Goal: Task Accomplishment & Management: Manage account settings

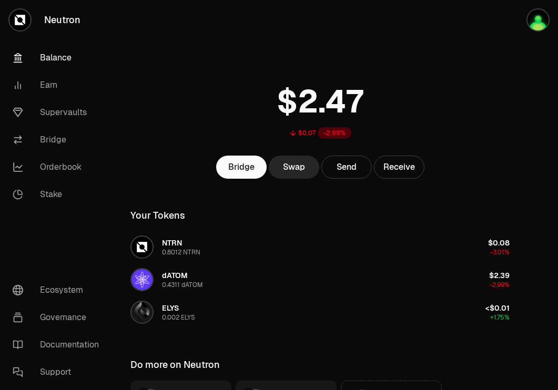
scroll to position [117, 0]
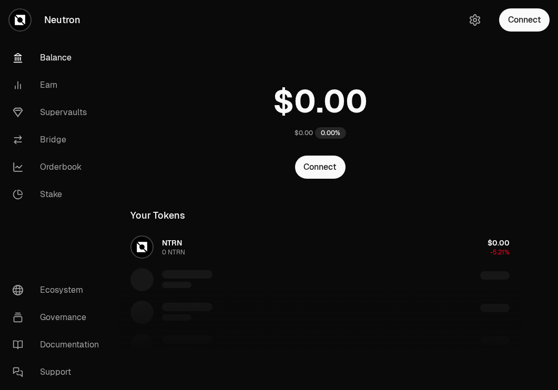
scroll to position [117, 0]
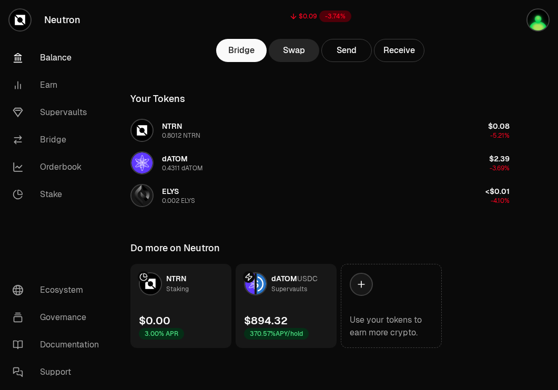
click at [256, 313] on link "dATOM USDC Supervaults $894.32 370.57% APY/hold" at bounding box center [286, 306] width 101 height 84
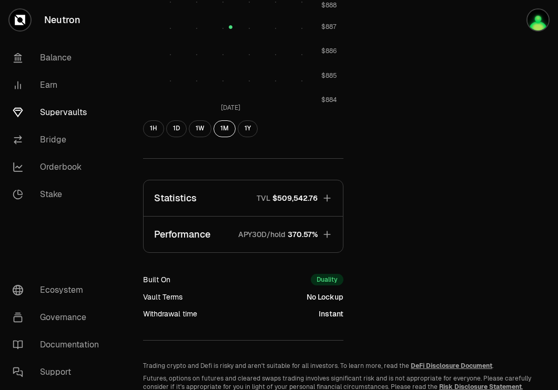
scroll to position [376, 0]
click at [290, 194] on span "$509,542.76" at bounding box center [295, 198] width 45 height 11
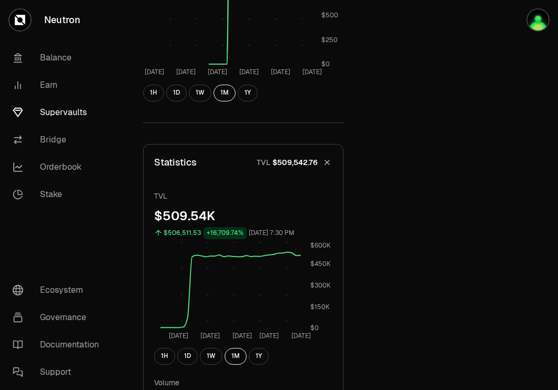
scroll to position [288, 0]
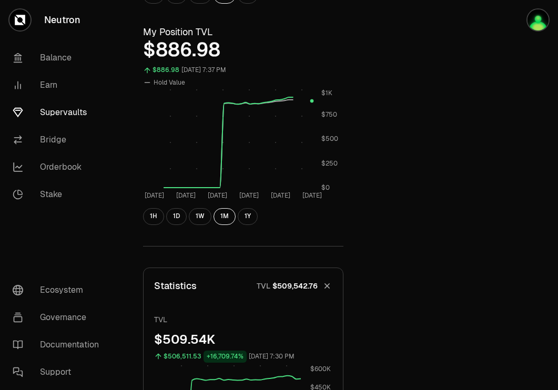
click at [57, 114] on link "Supervaults" at bounding box center [58, 112] width 109 height 27
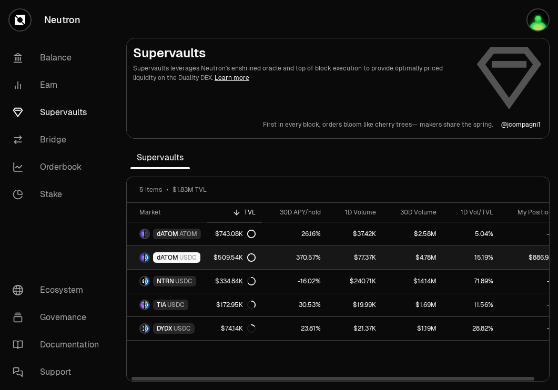
click at [282, 252] on link "370.57%" at bounding box center [294, 257] width 65 height 23
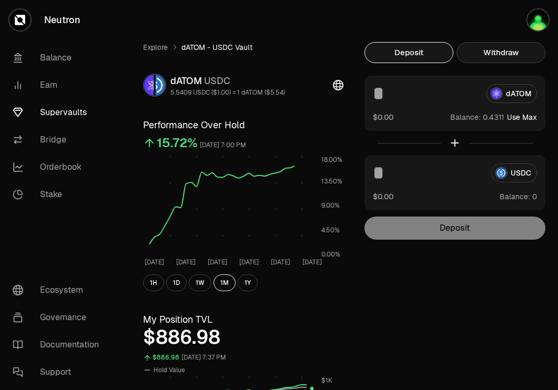
click at [503, 55] on button "Withdraw" at bounding box center [501, 52] width 89 height 21
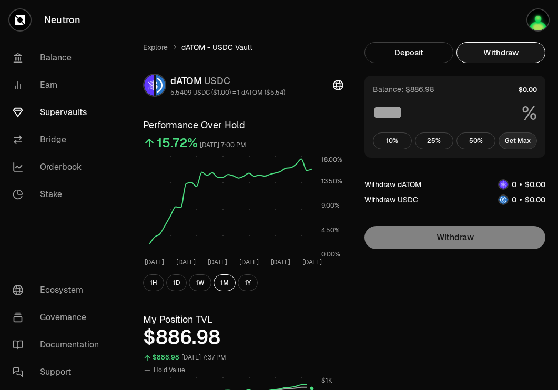
click at [517, 140] on button "Get Max" at bounding box center [518, 141] width 39 height 17
type input "***"
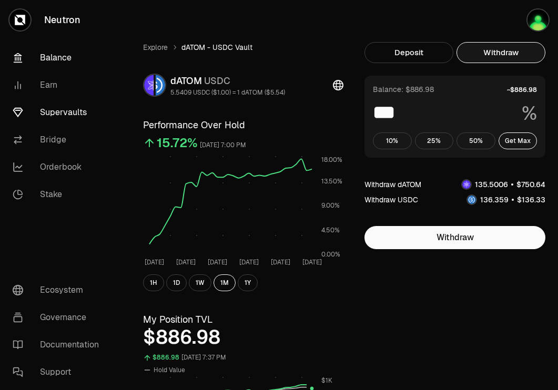
click at [33, 50] on link "Balance" at bounding box center [58, 57] width 109 height 27
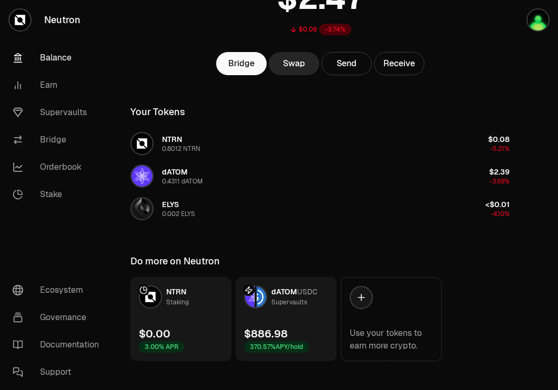
scroll to position [105, 0]
